Goal: Task Accomplishment & Management: Complete application form

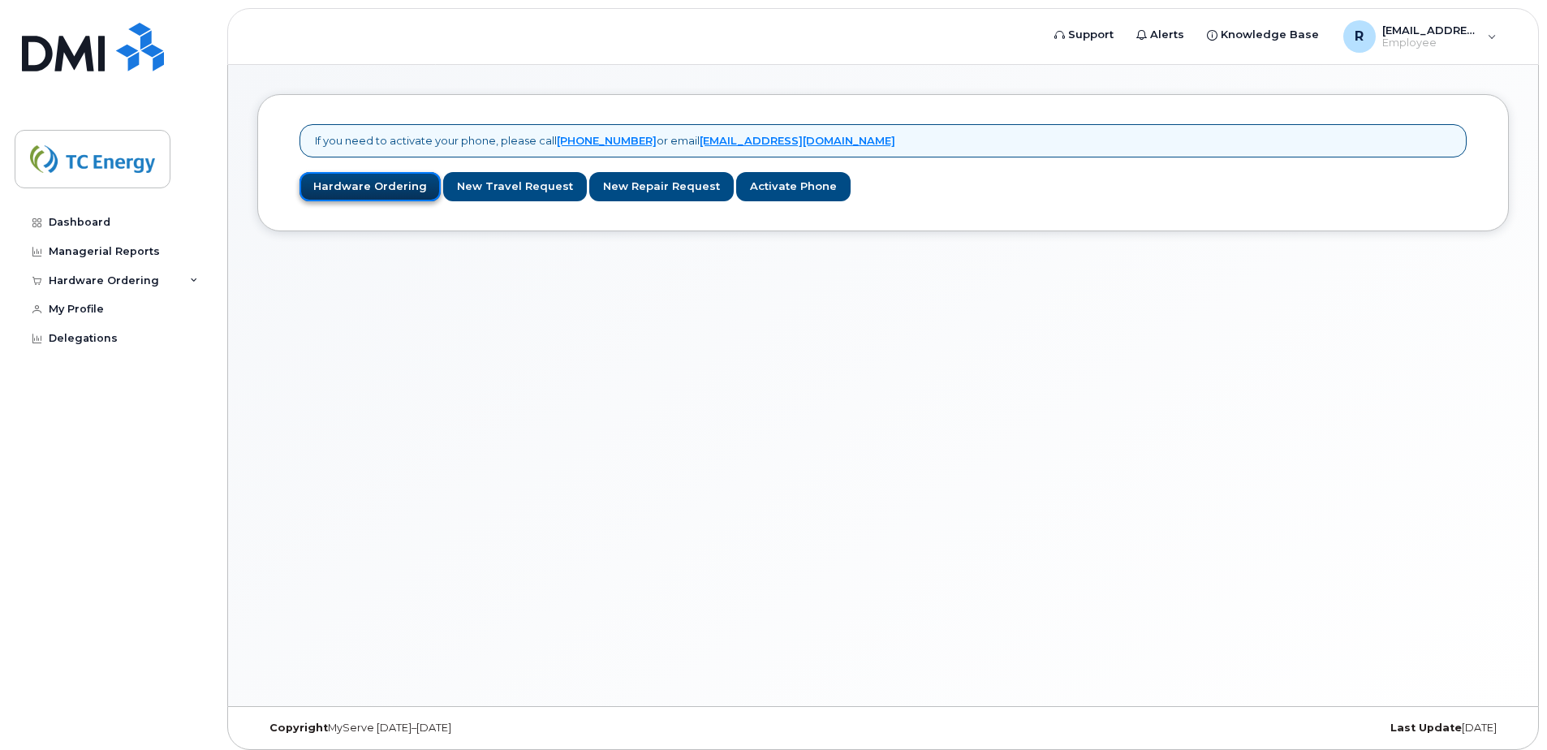
click at [346, 182] on link "Hardware Ordering" at bounding box center [369, 187] width 141 height 30
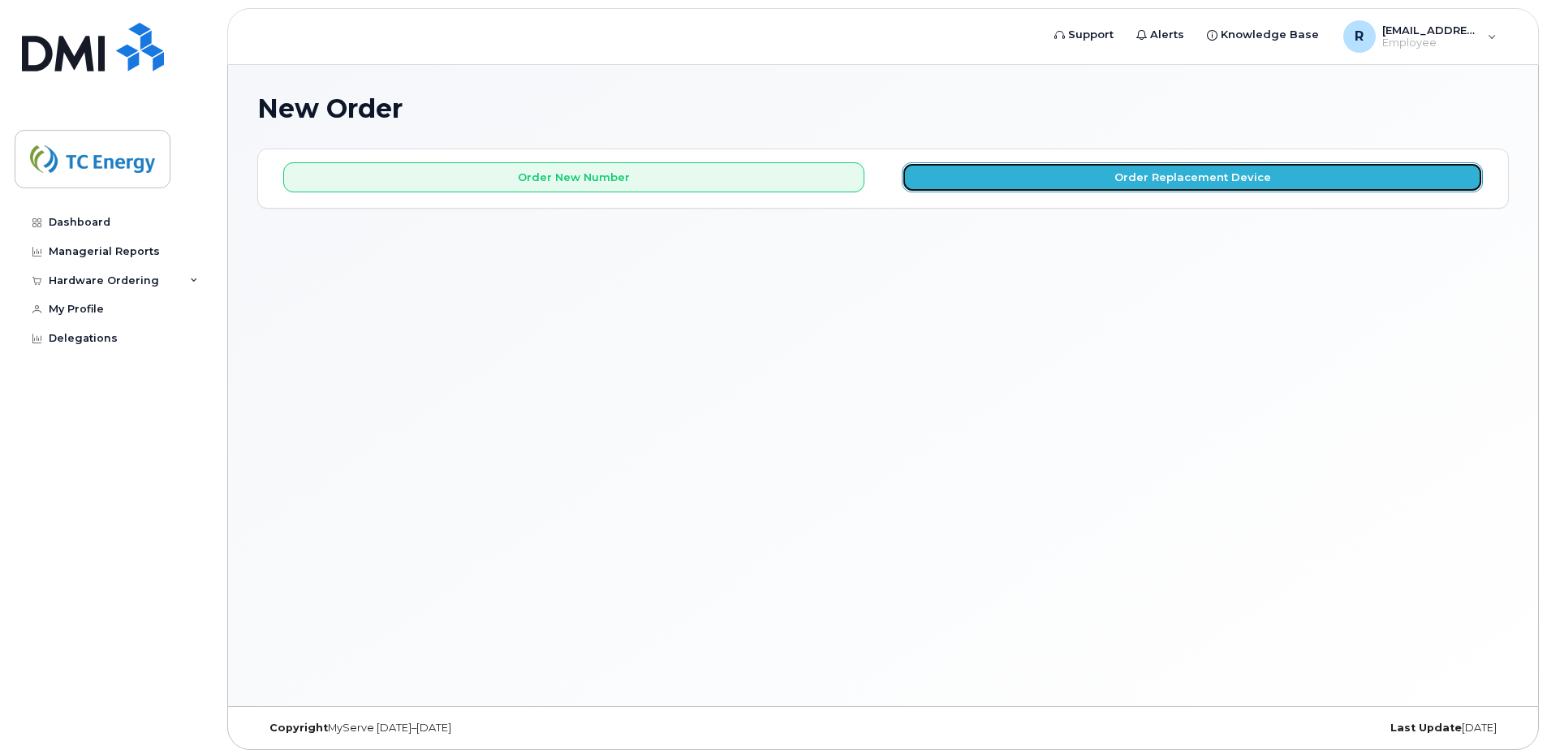
click at [1287, 184] on button "Order Replacement Device" at bounding box center [1192, 177] width 581 height 30
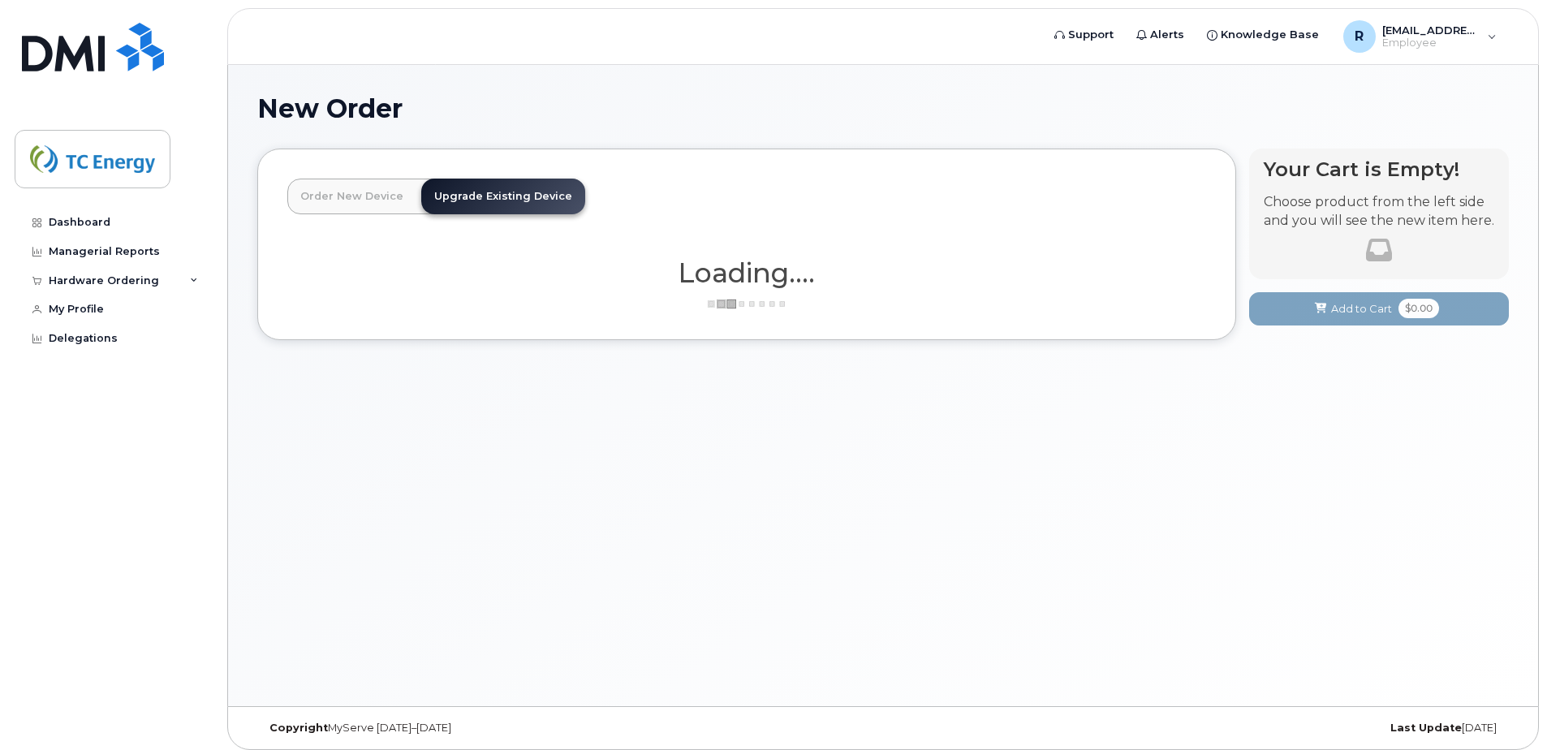
scroll to position [8, 0]
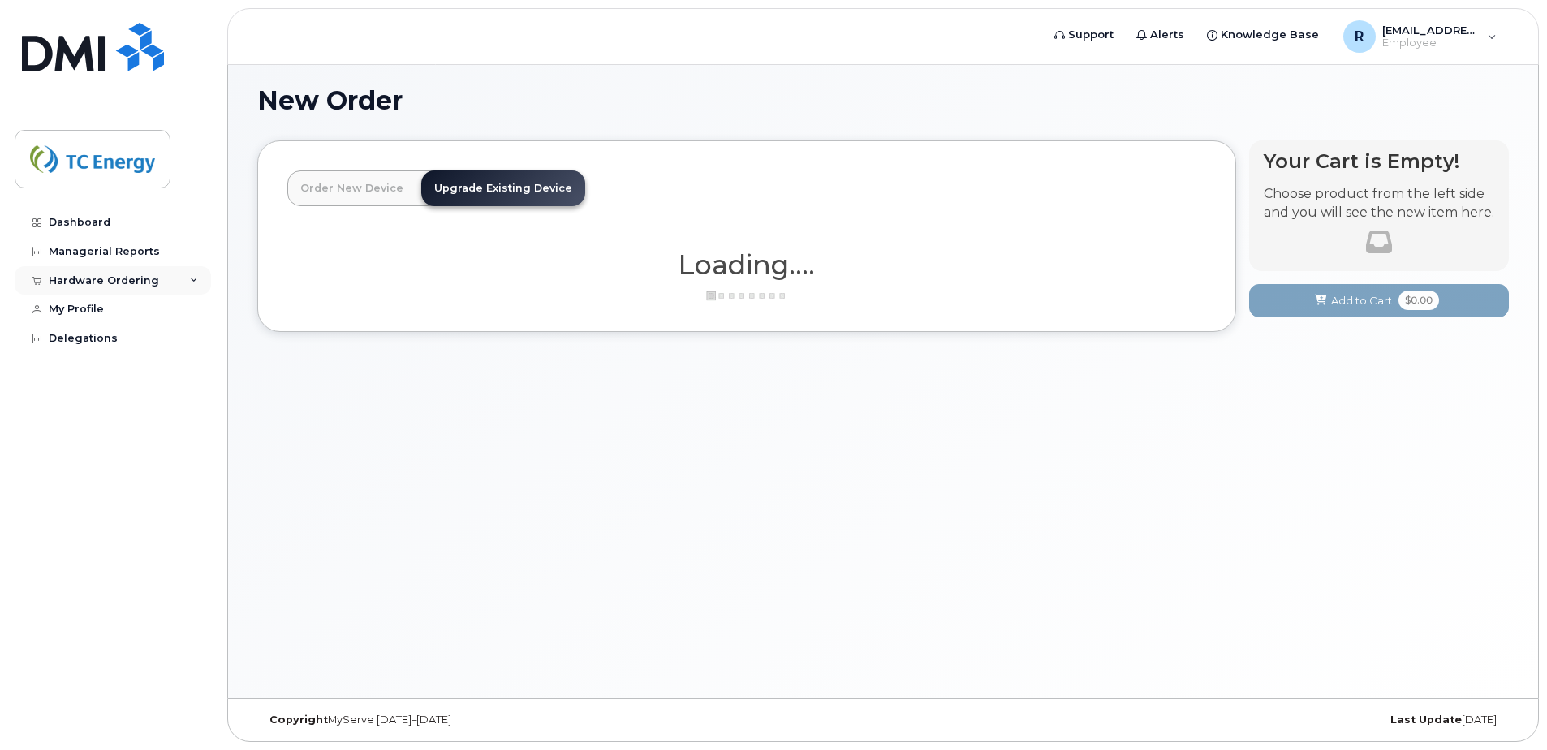
click at [187, 282] on div "Hardware Ordering" at bounding box center [113, 280] width 196 height 29
click at [1474, 362] on div "New Order × Share This Order If you want to allow others to create or edit orde…" at bounding box center [883, 377] width 1310 height 641
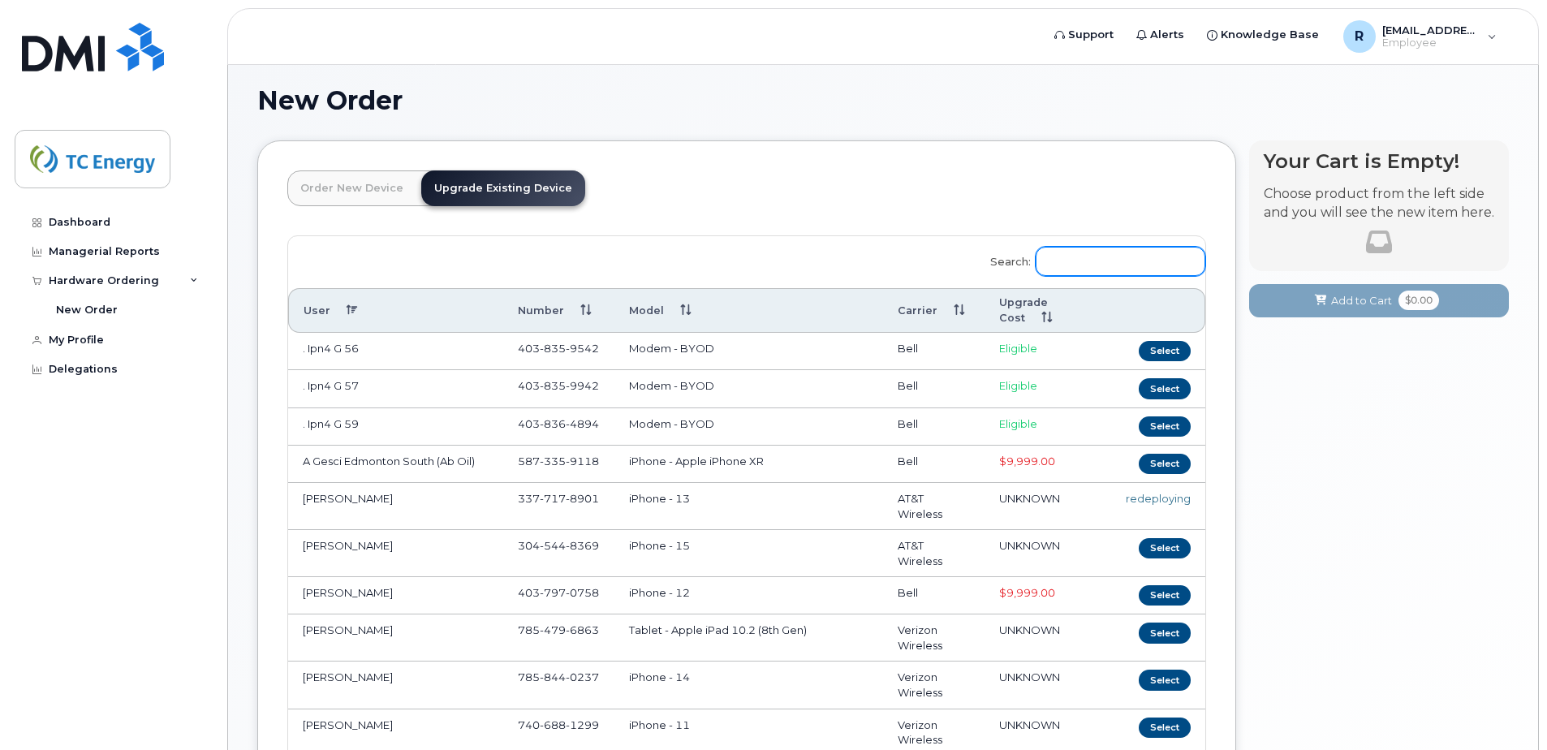
click at [1135, 256] on input "Search:" at bounding box center [1121, 261] width 170 height 29
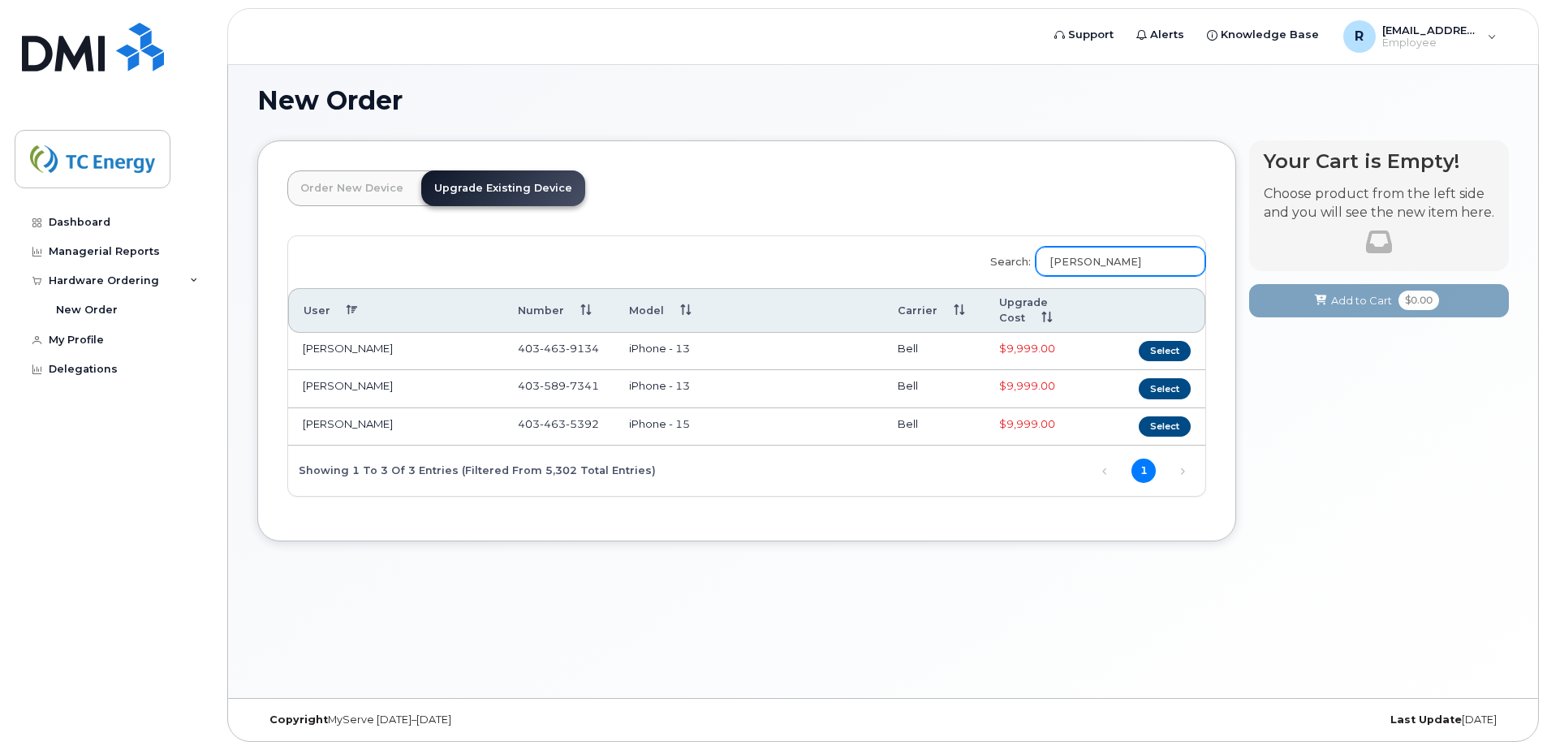
drag, startPoint x: 1096, startPoint y: 259, endPoint x: 1050, endPoint y: 255, distance: 45.6
click at [1050, 255] on input "reid" at bounding box center [1121, 261] width 170 height 29
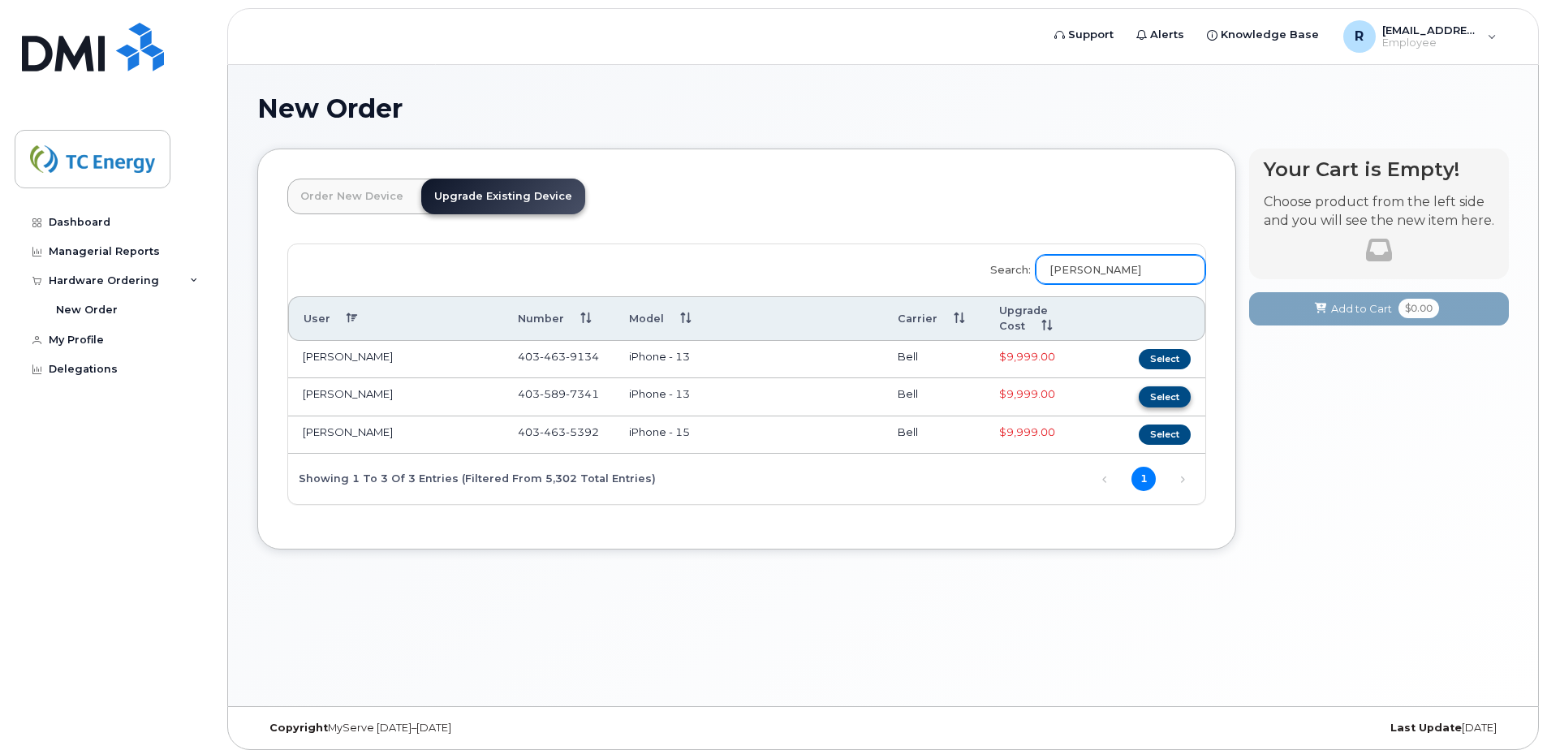
type input "reid"
click at [1179, 390] on button "Select" at bounding box center [1165, 396] width 52 height 20
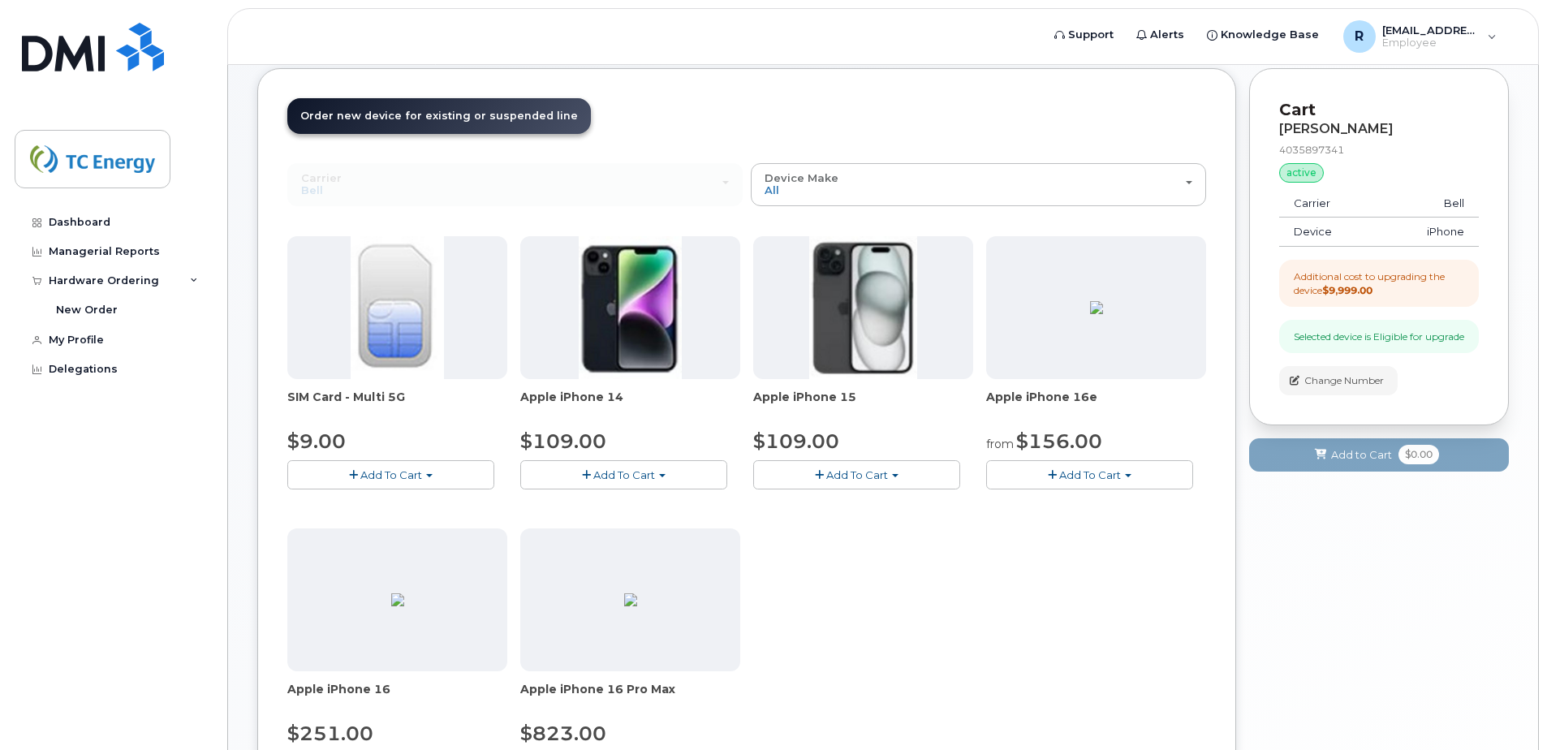
scroll to position [1, 0]
